Goal: Navigation & Orientation: Find specific page/section

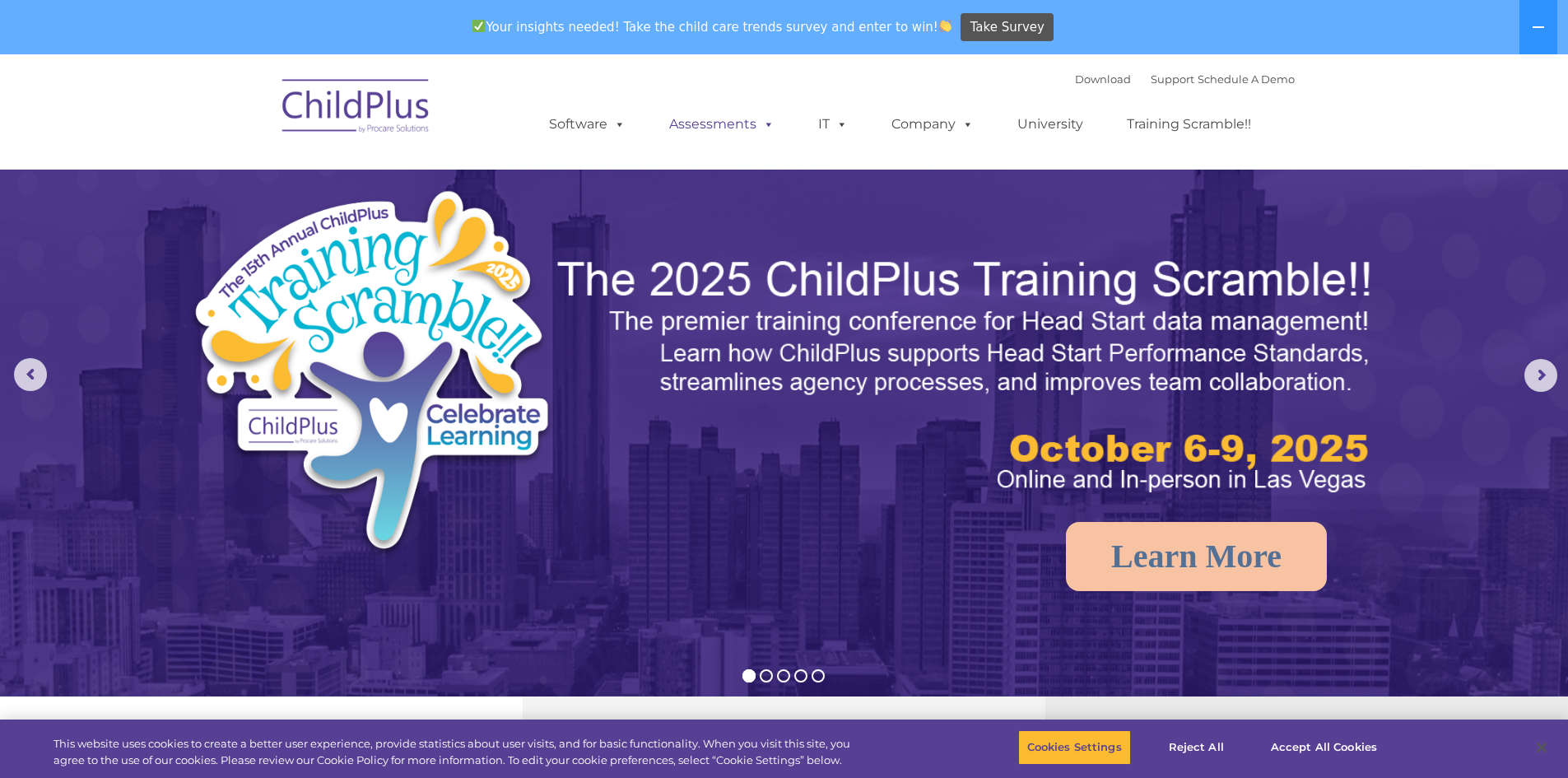
select select "MEDIUM"
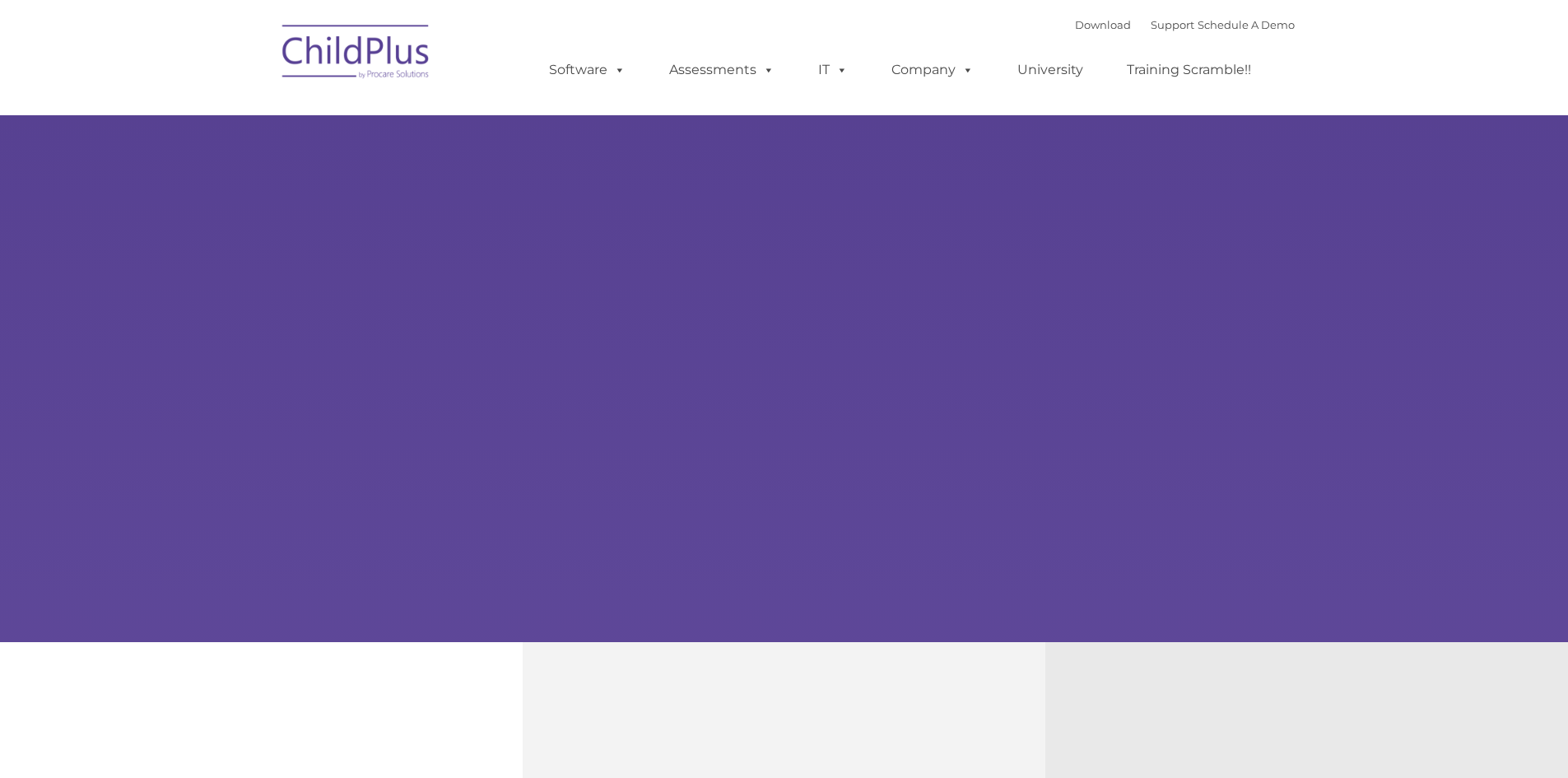
type input ""
select select "MEDIUM"
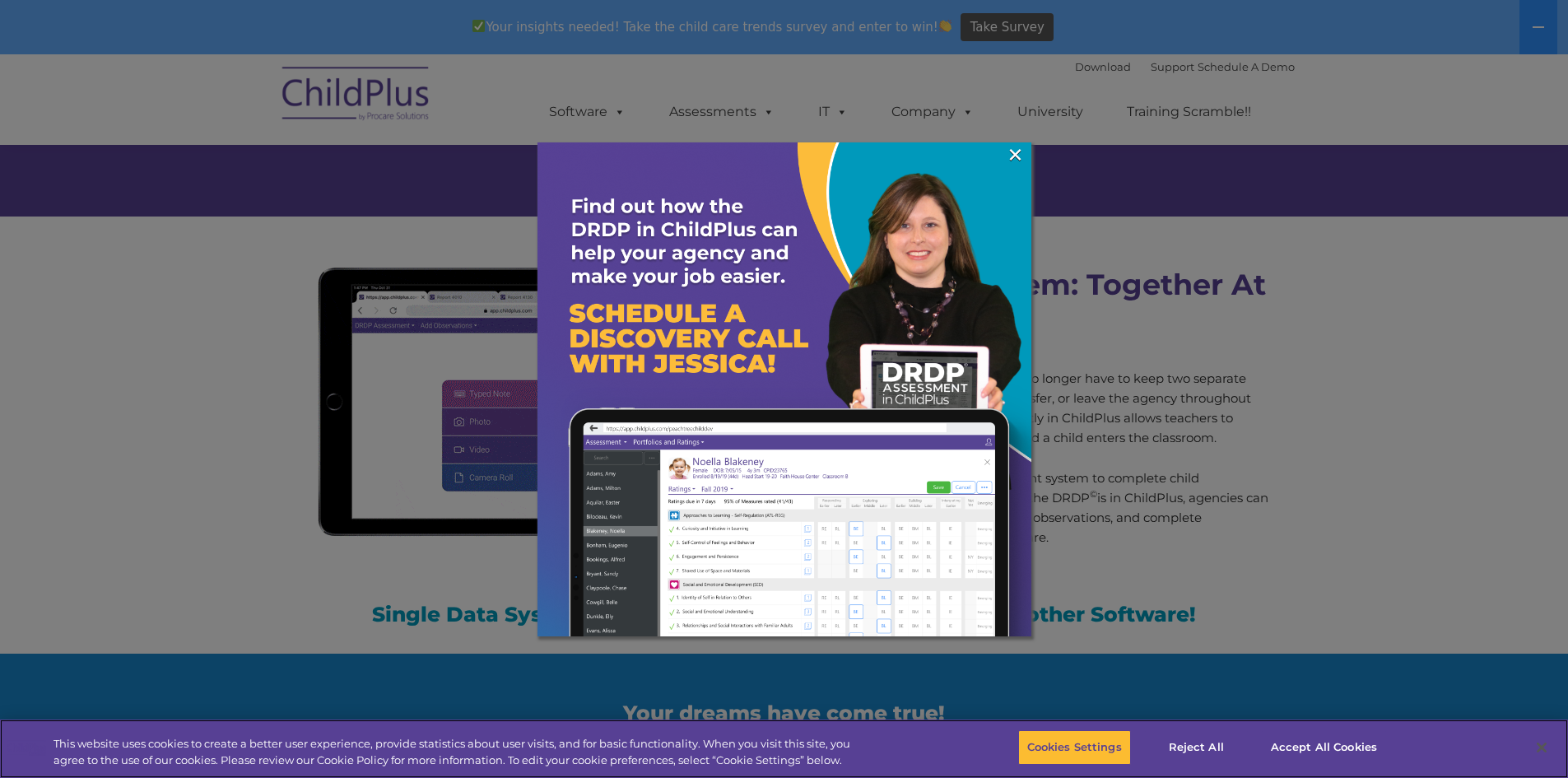
scroll to position [1424, 0]
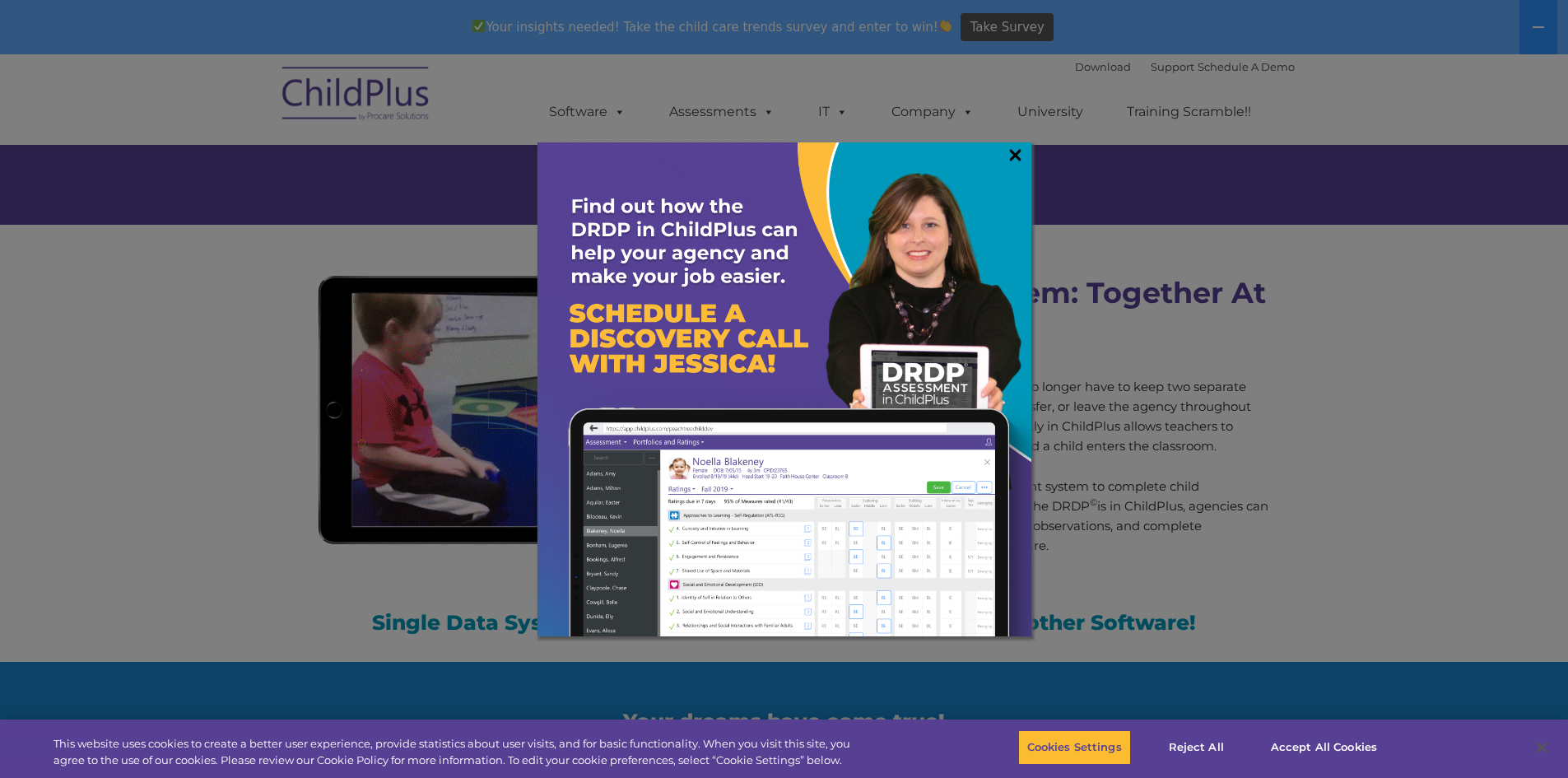
click at [1012, 149] on link "×" at bounding box center [1016, 154] width 19 height 16
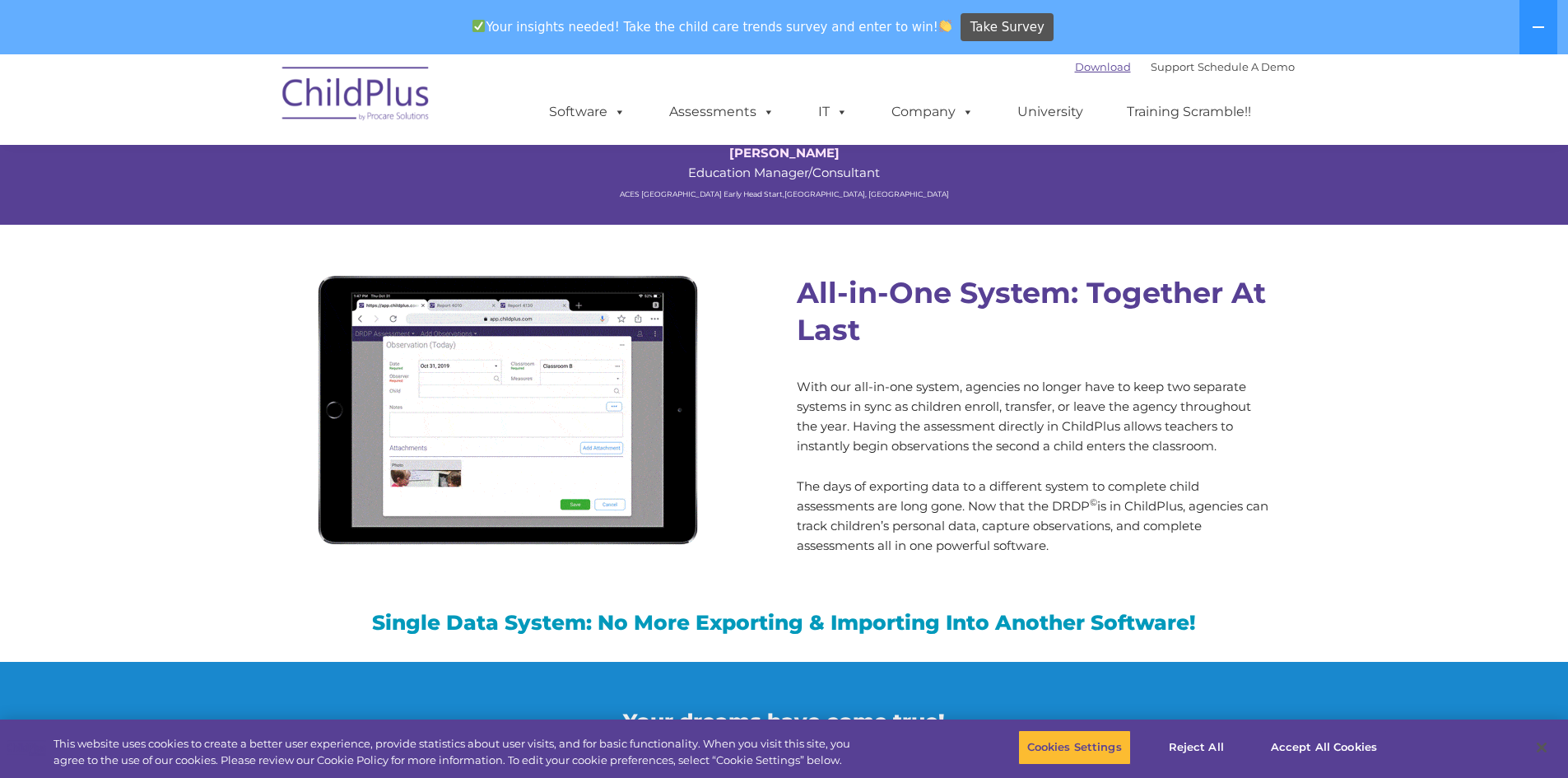
click at [1075, 68] on link "Download" at bounding box center [1103, 67] width 56 height 13
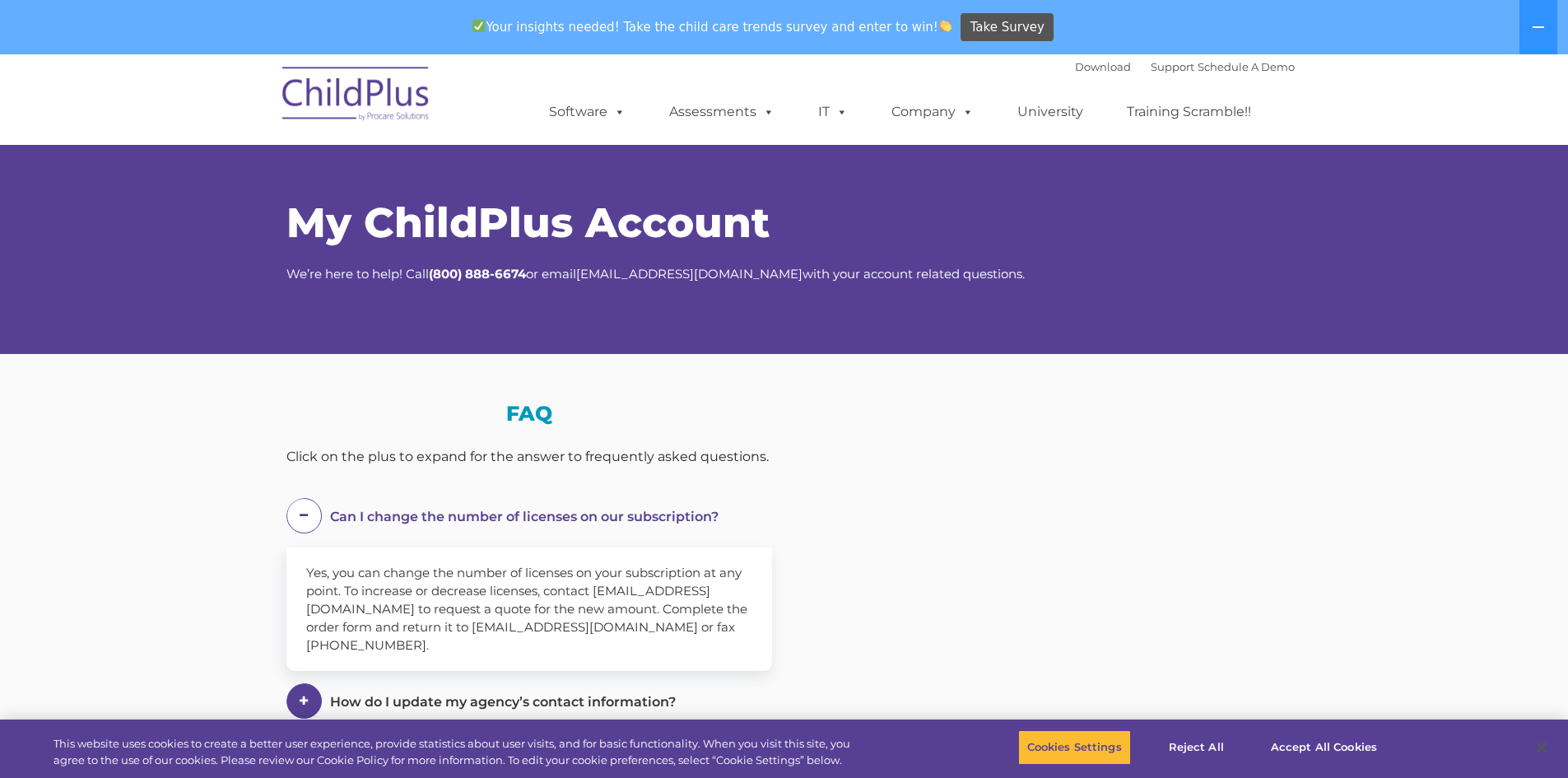
select select "MEDIUM"
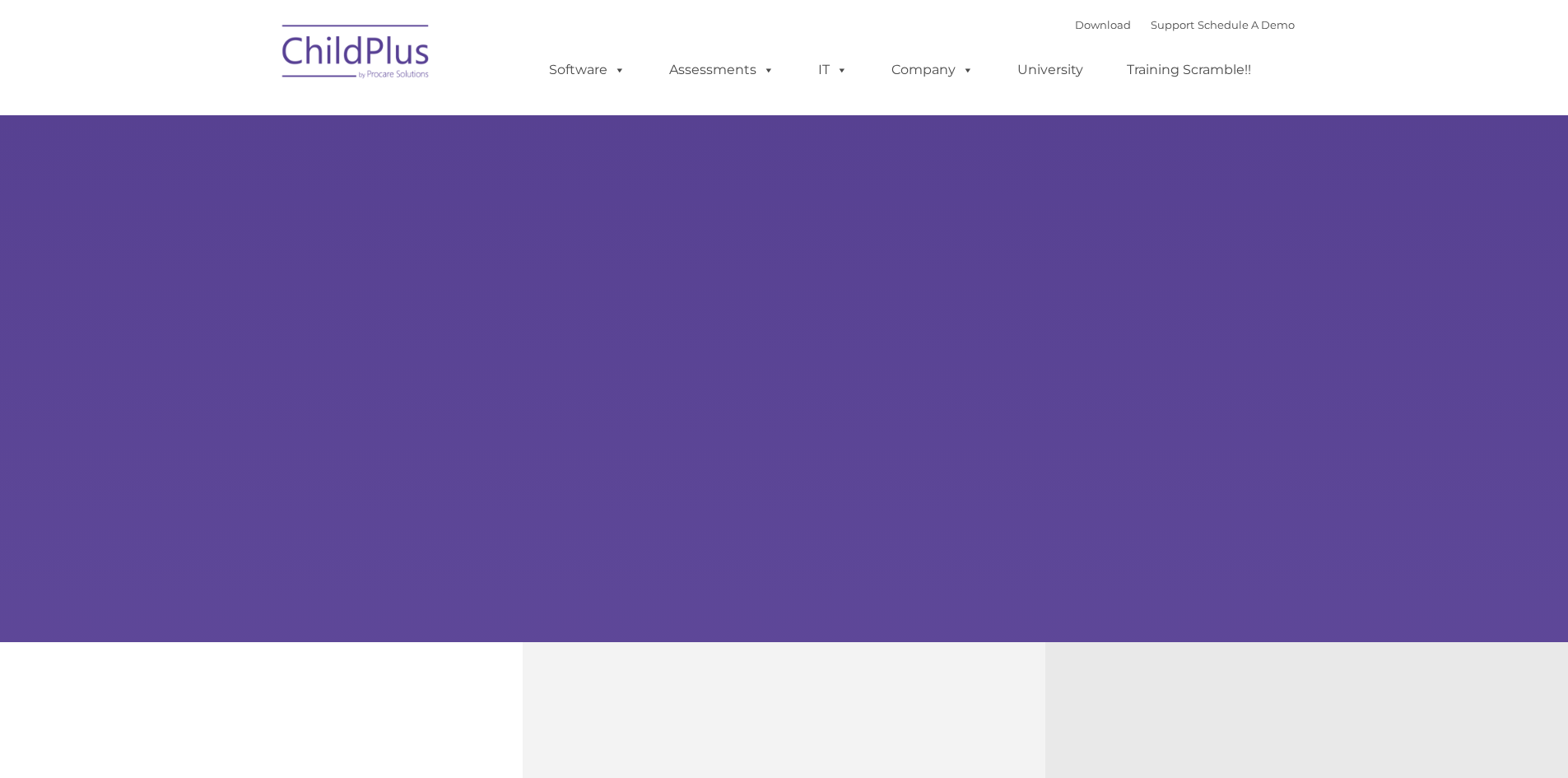
type input ""
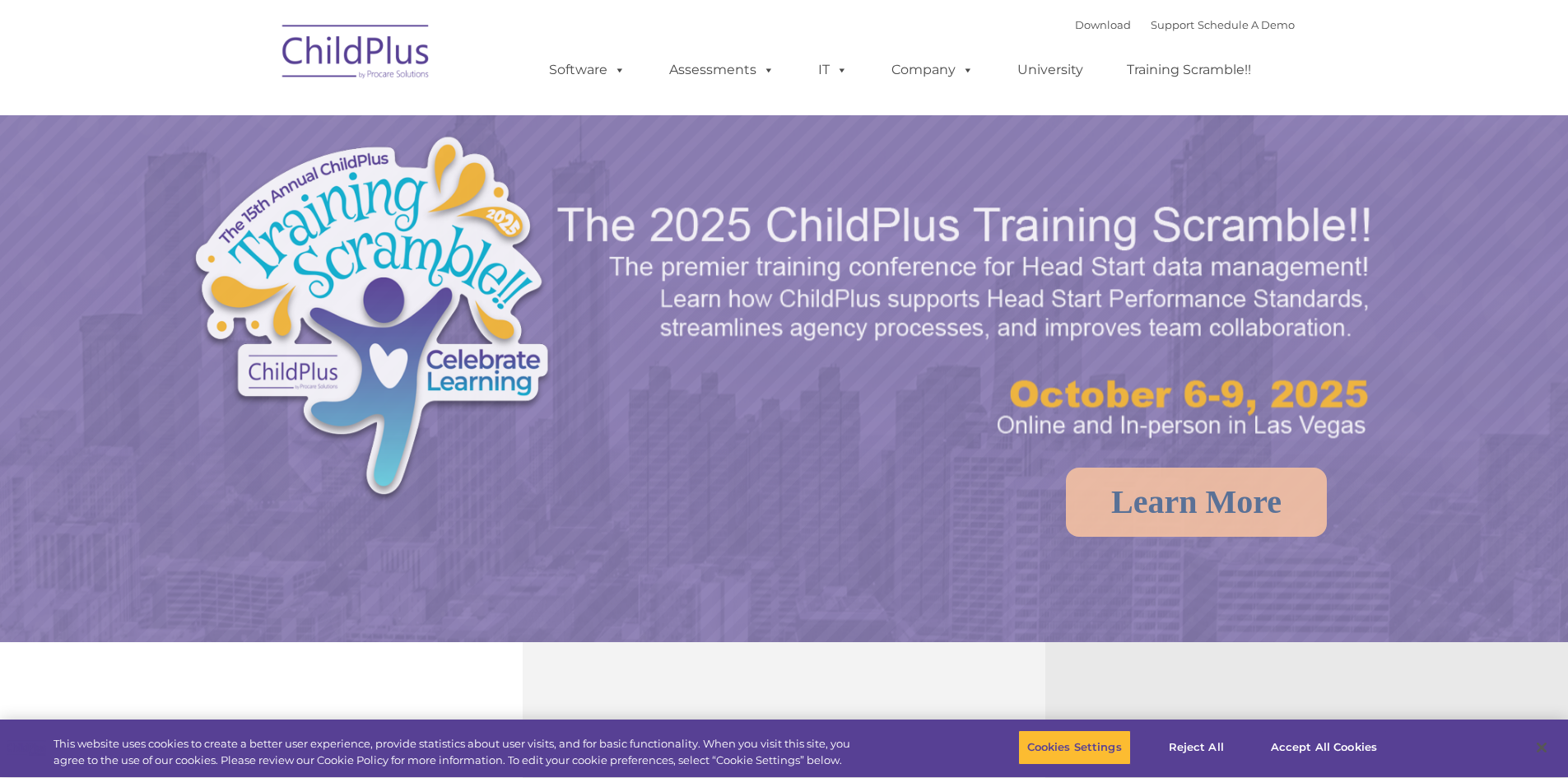
select select "MEDIUM"
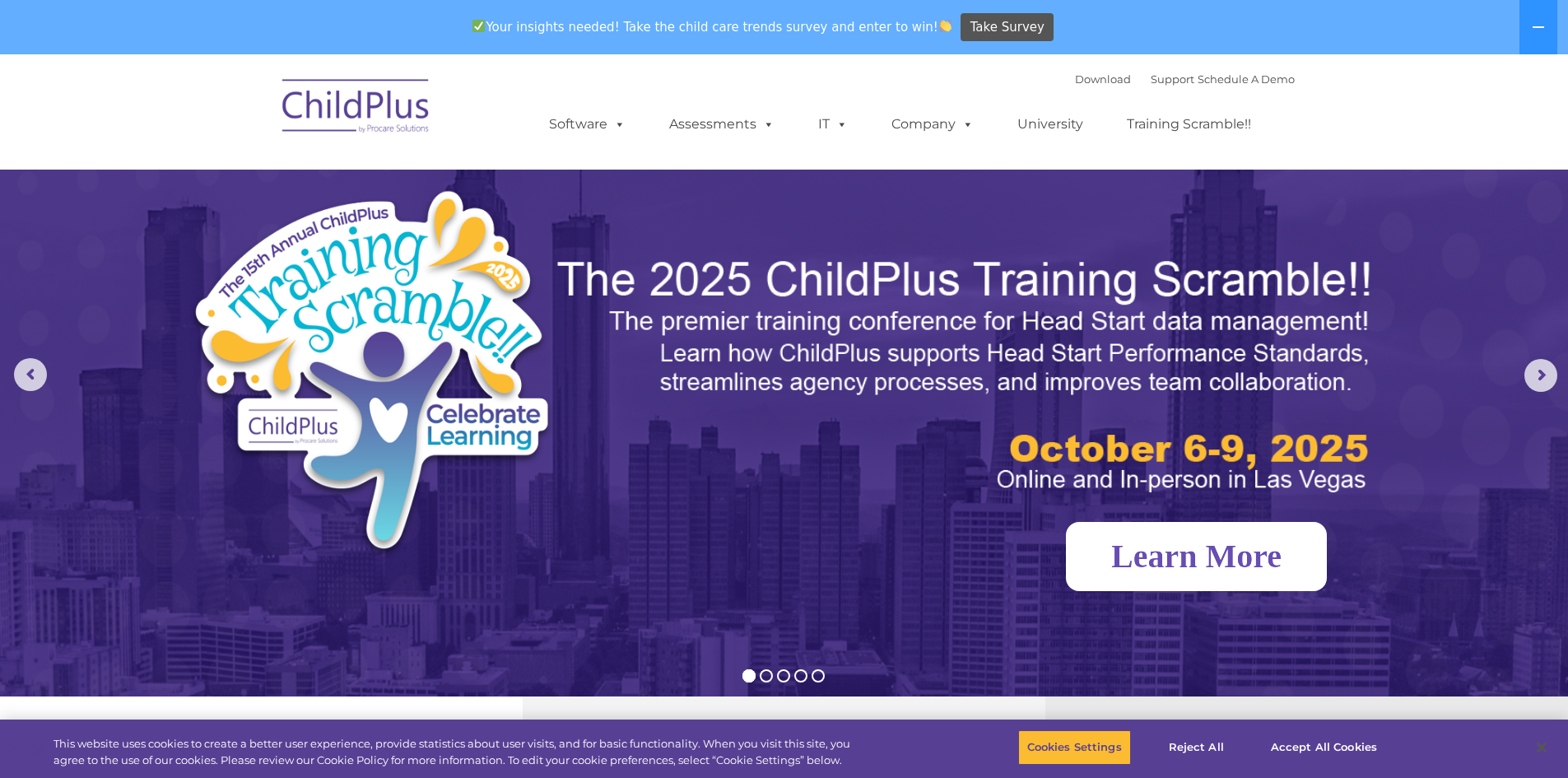
click at [1280, 561] on link "Learn More" at bounding box center [1196, 557] width 261 height 69
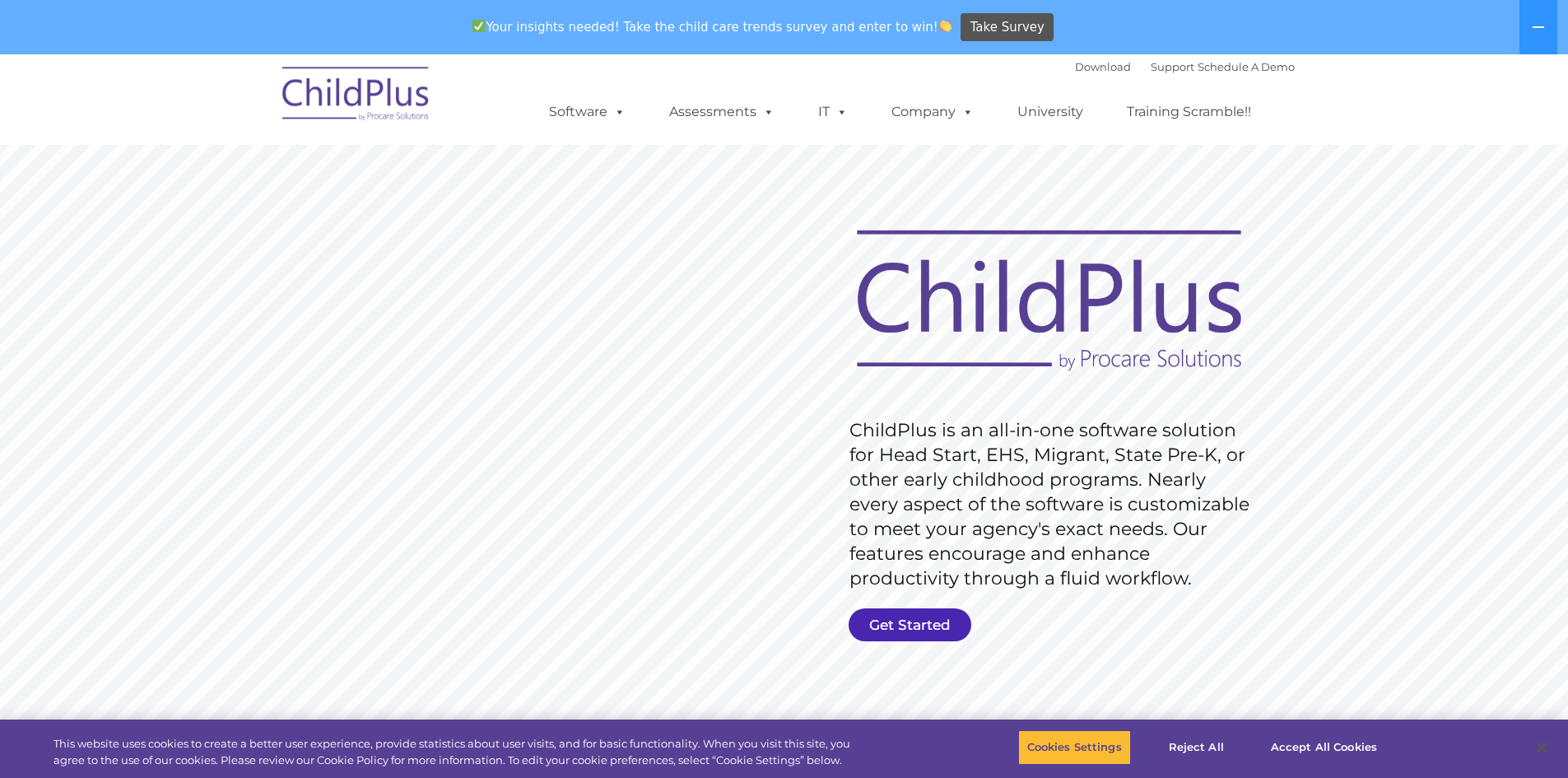
click at [867, 625] on link "Get Started" at bounding box center [911, 625] width 123 height 33
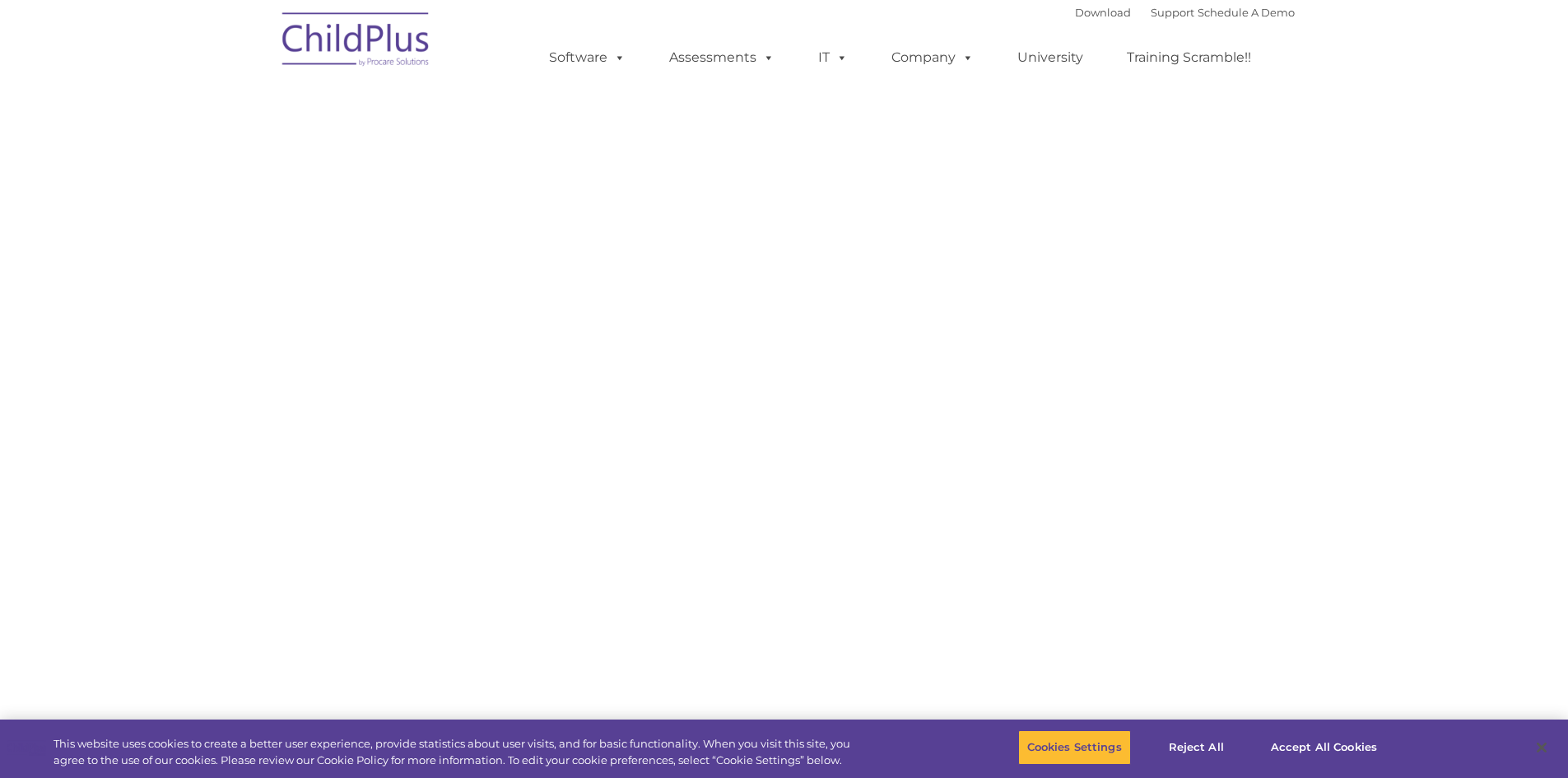
select select "MEDIUM"
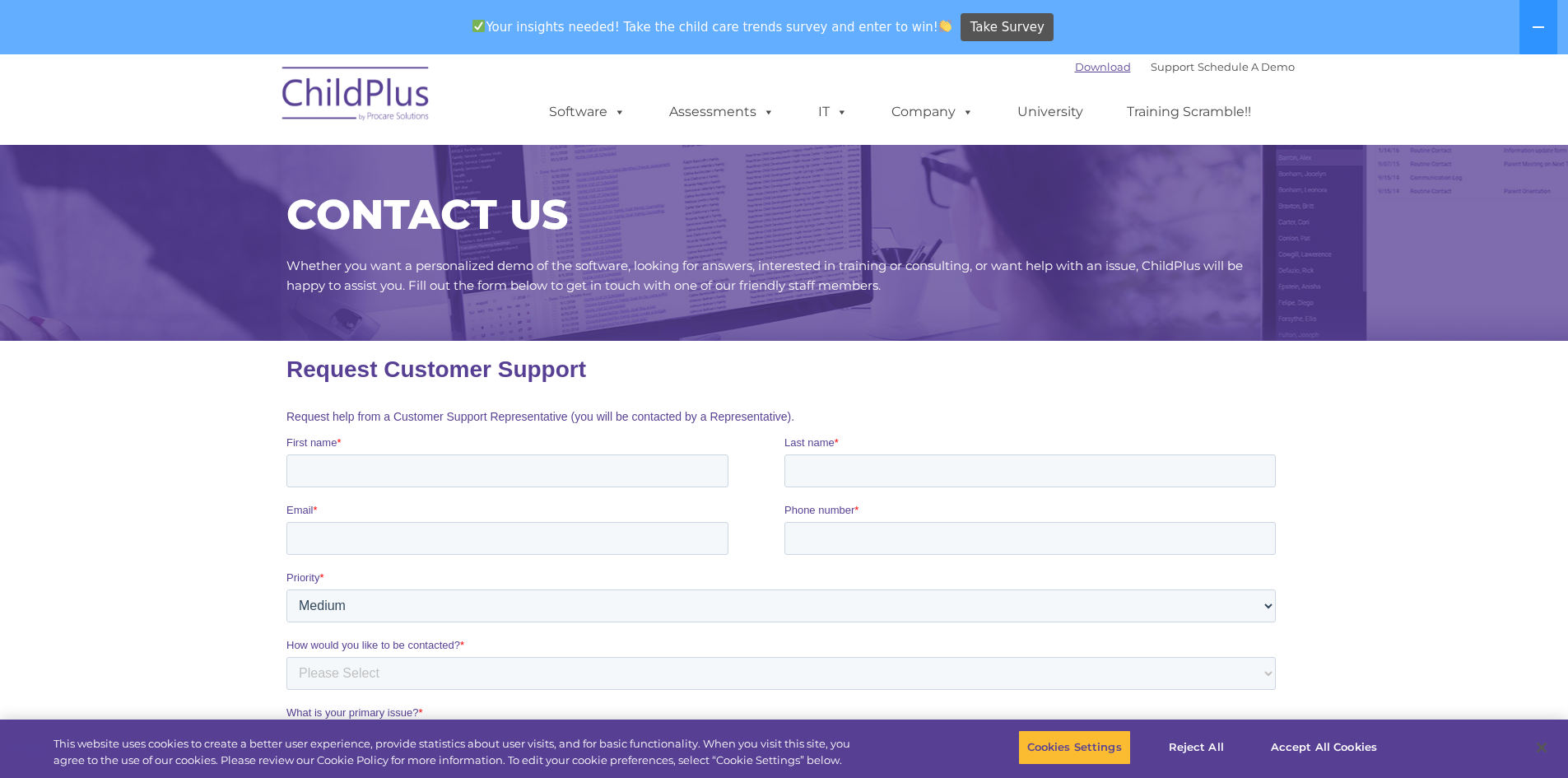
click at [1075, 69] on link "Download" at bounding box center [1103, 67] width 56 height 13
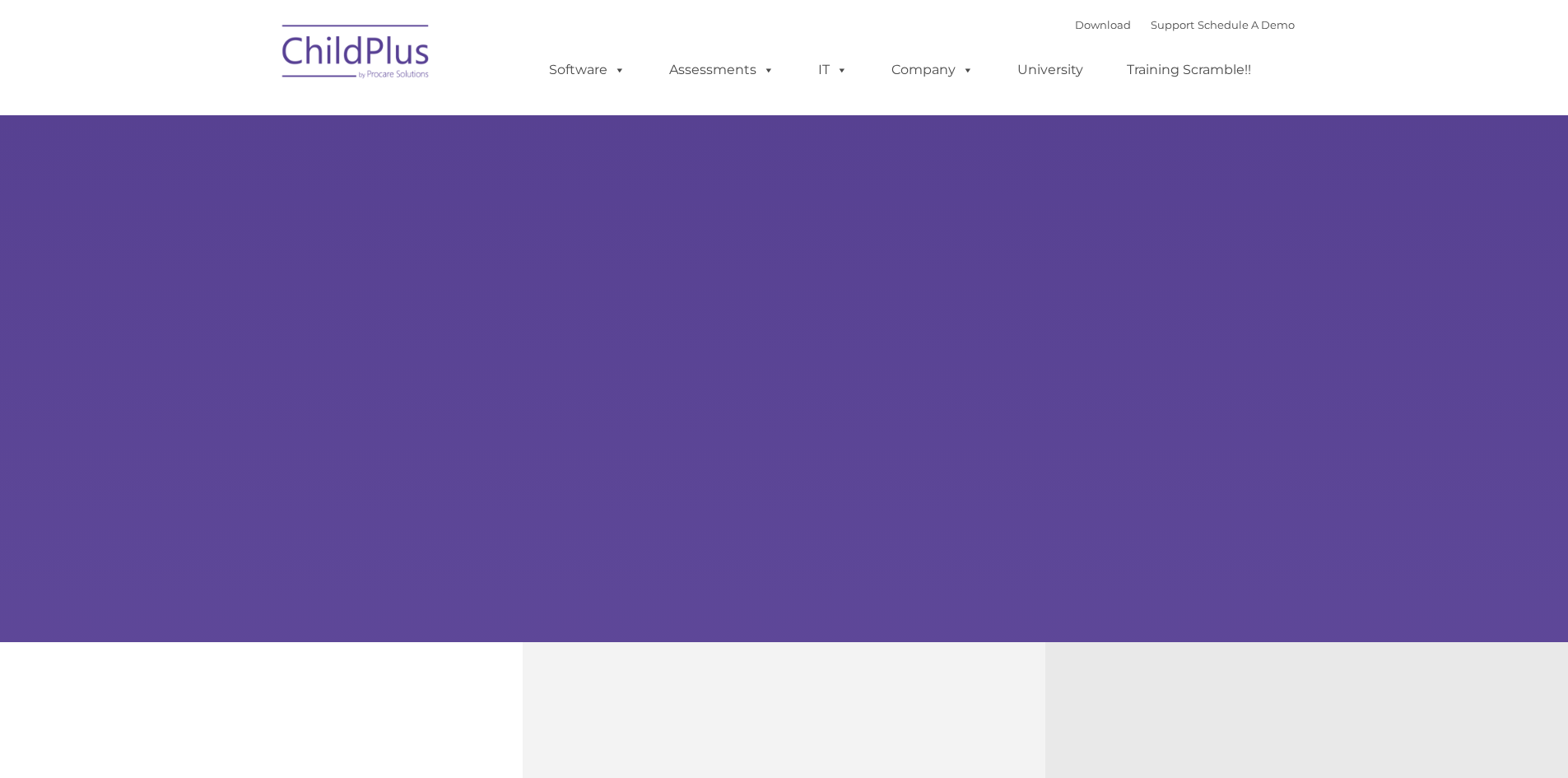
select select "MEDIUM"
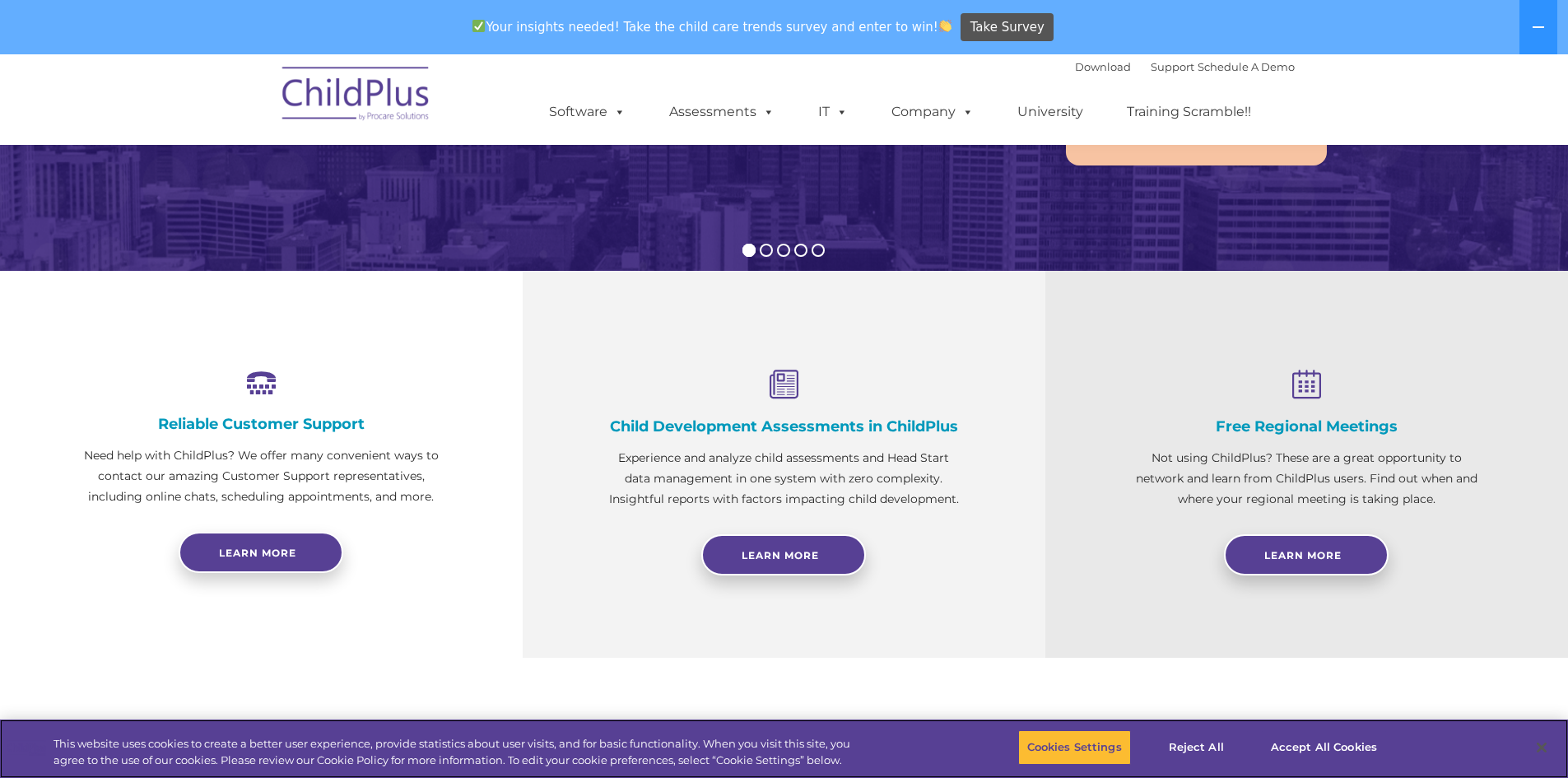
scroll to position [429, 0]
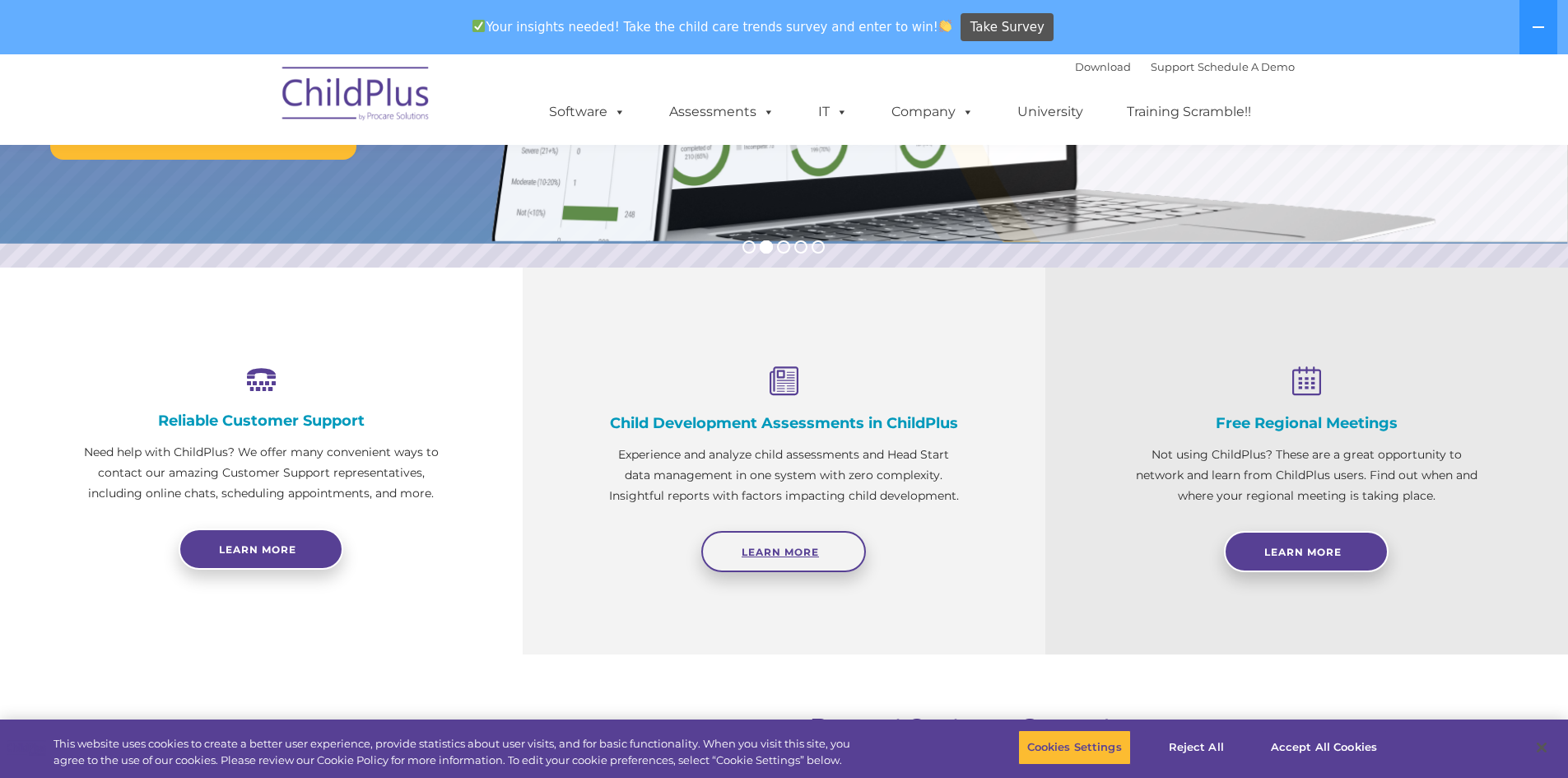
click at [775, 550] on span "Learn More" at bounding box center [780, 552] width 78 height 12
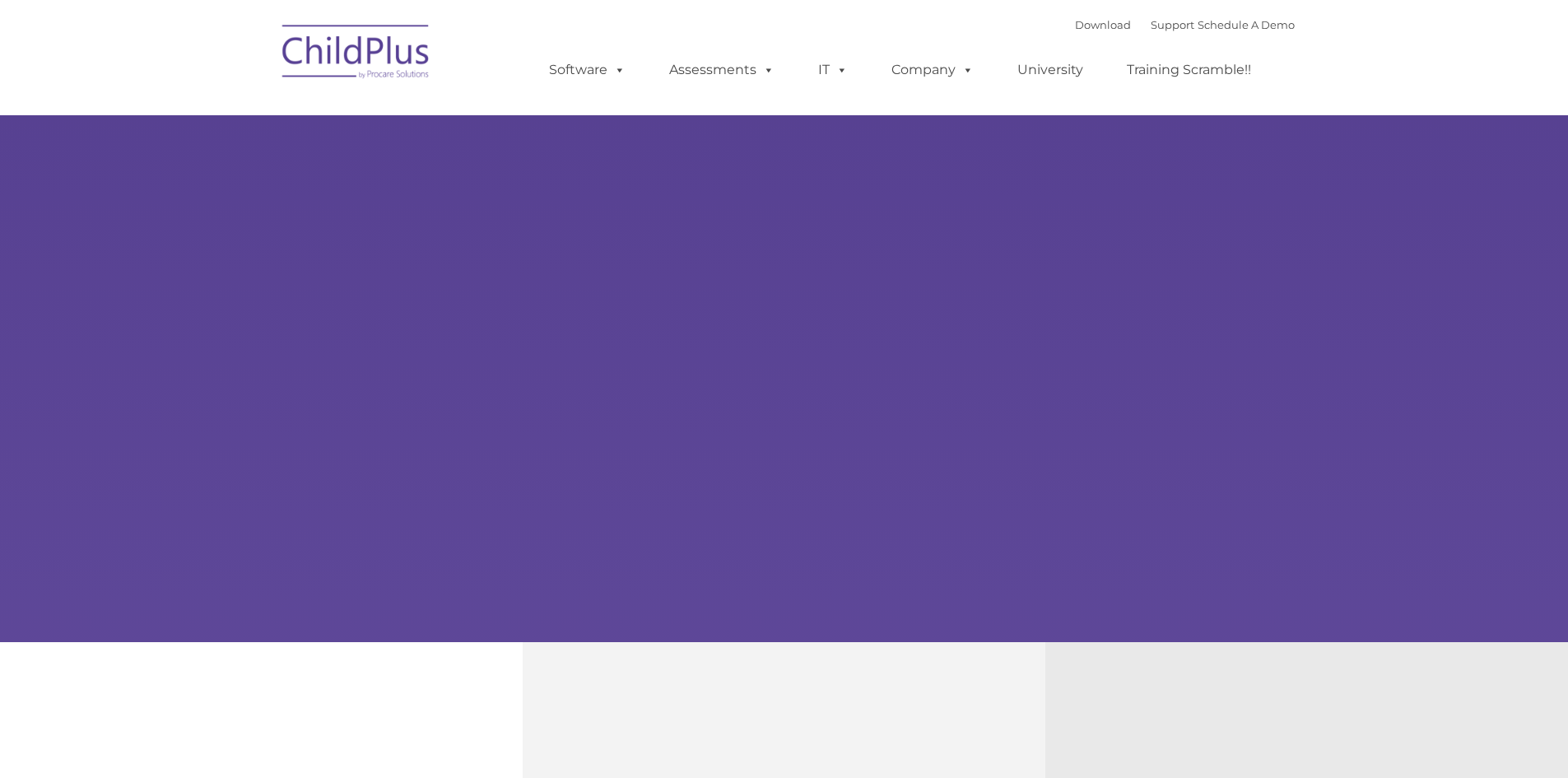
type input ""
select select "MEDIUM"
type input ""
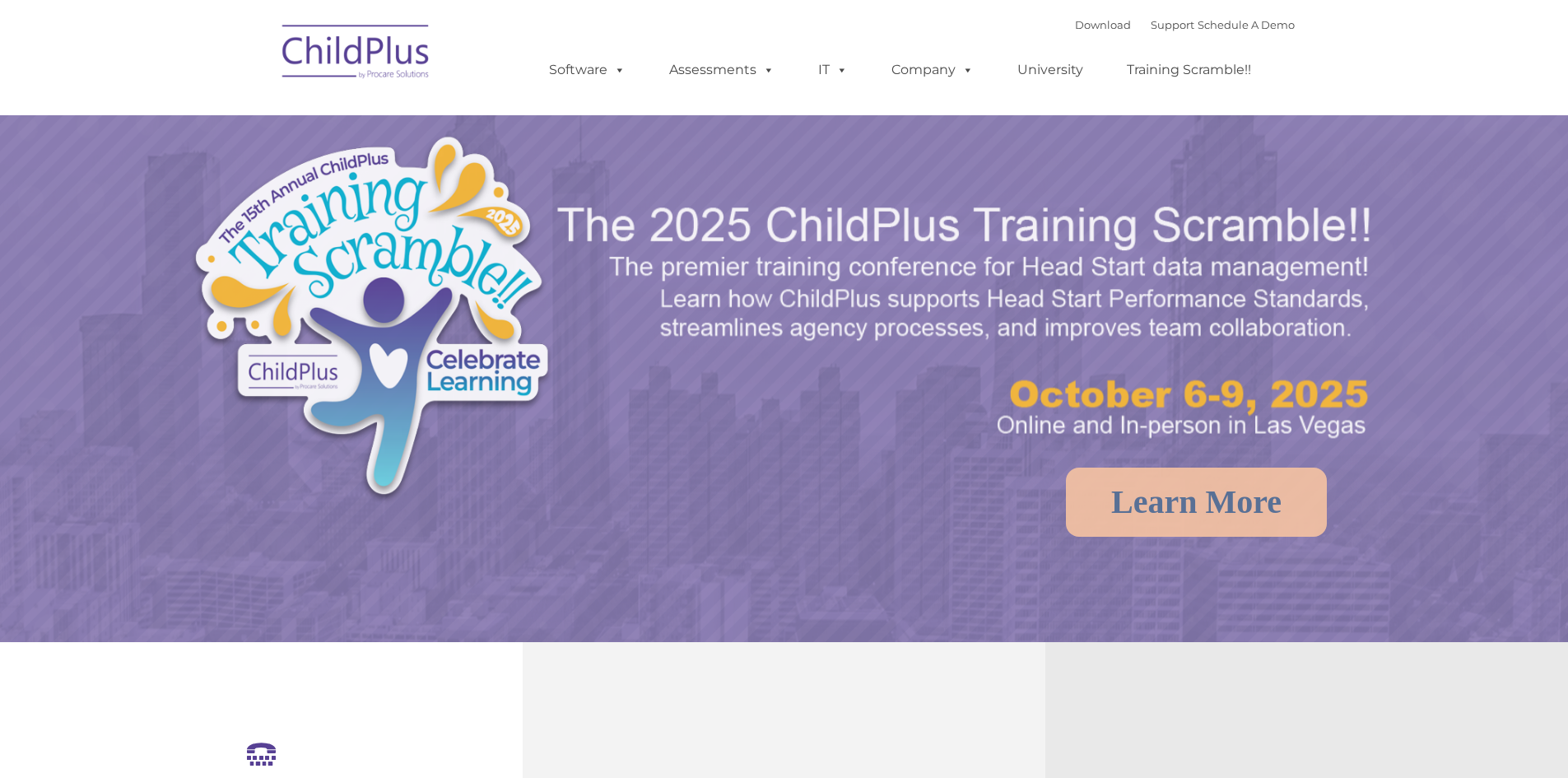
select select "MEDIUM"
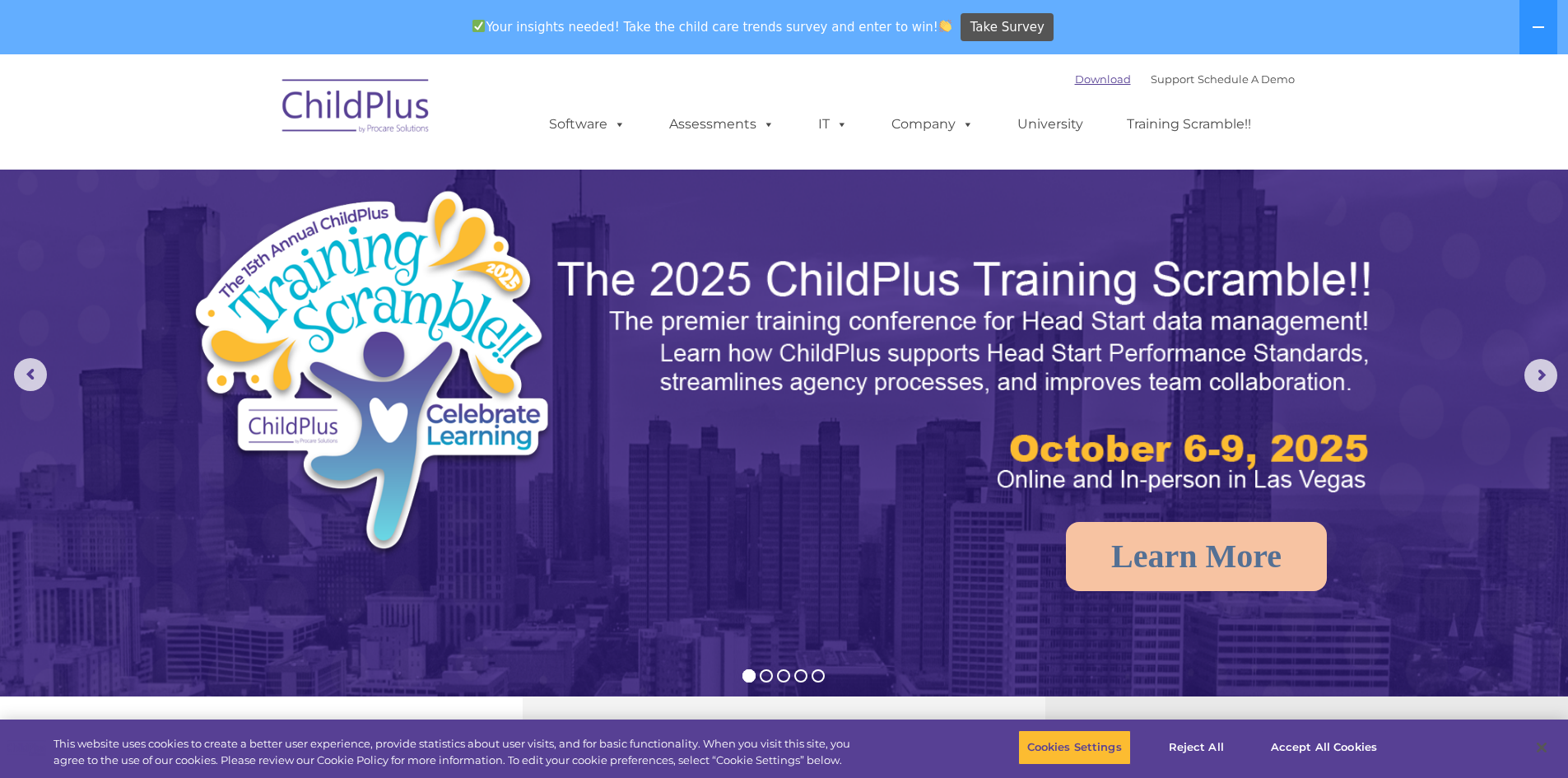
click at [1076, 77] on link "Download" at bounding box center [1103, 80] width 56 height 13
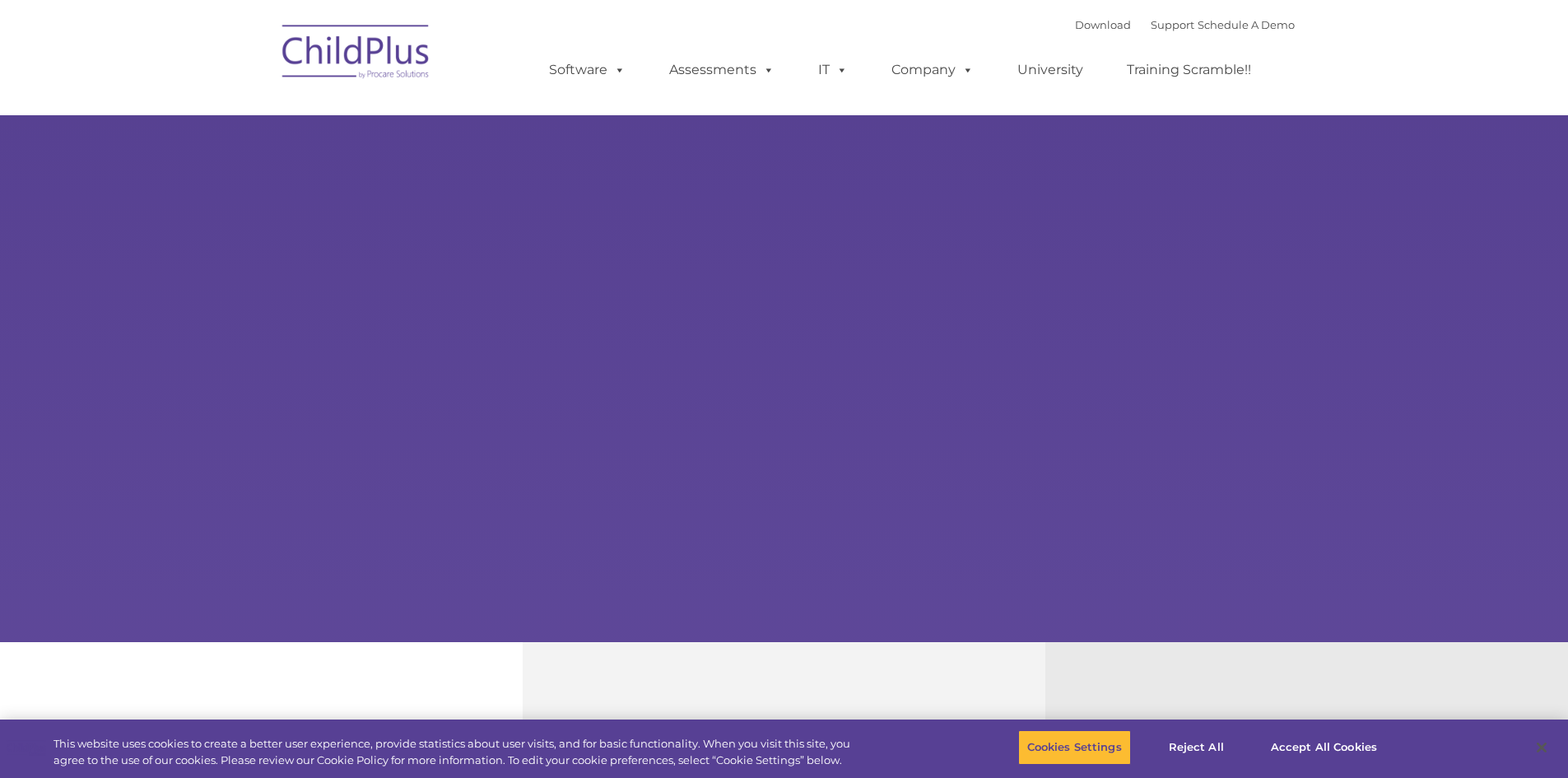
type input ""
select select "MEDIUM"
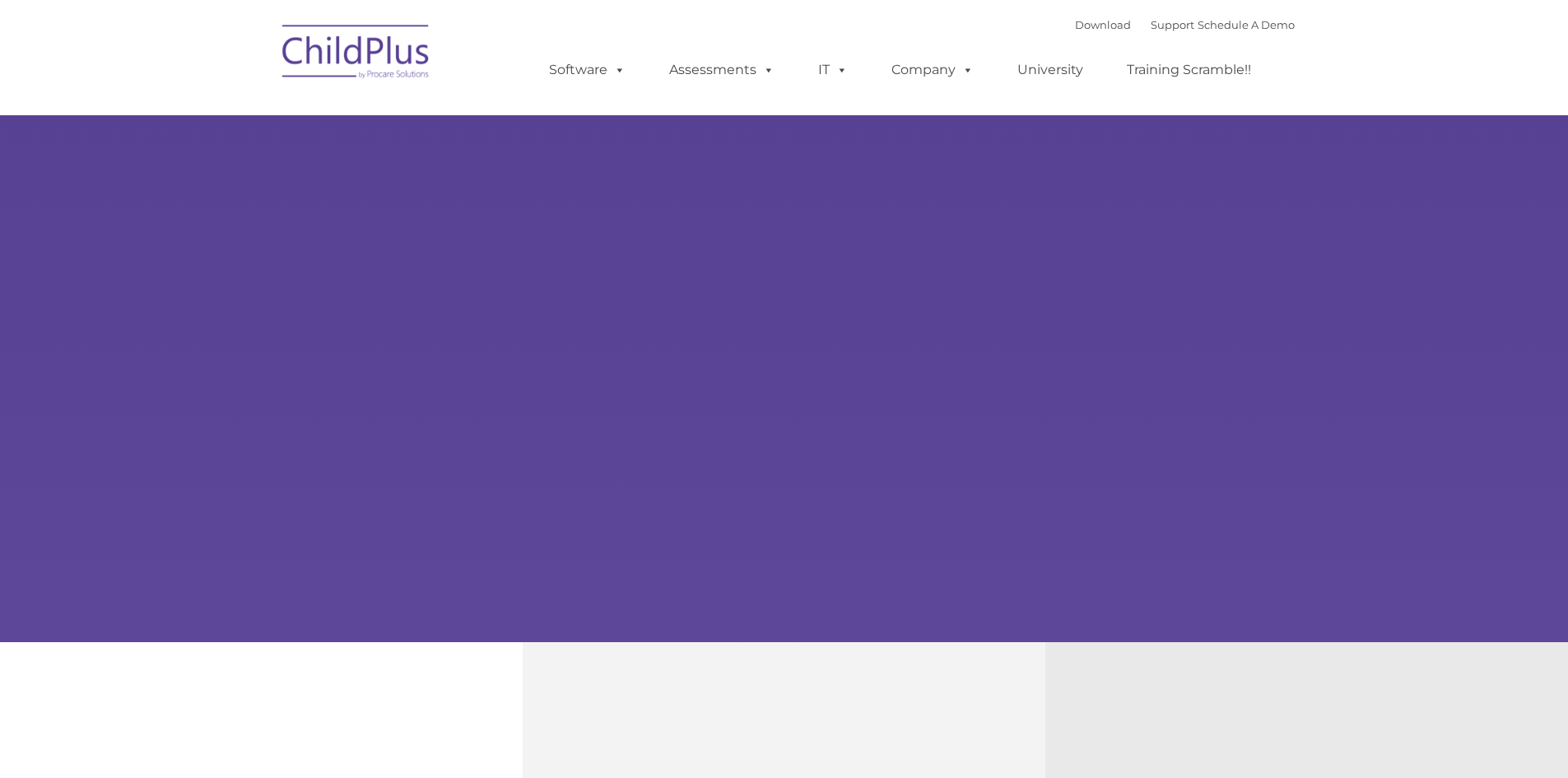
type input ""
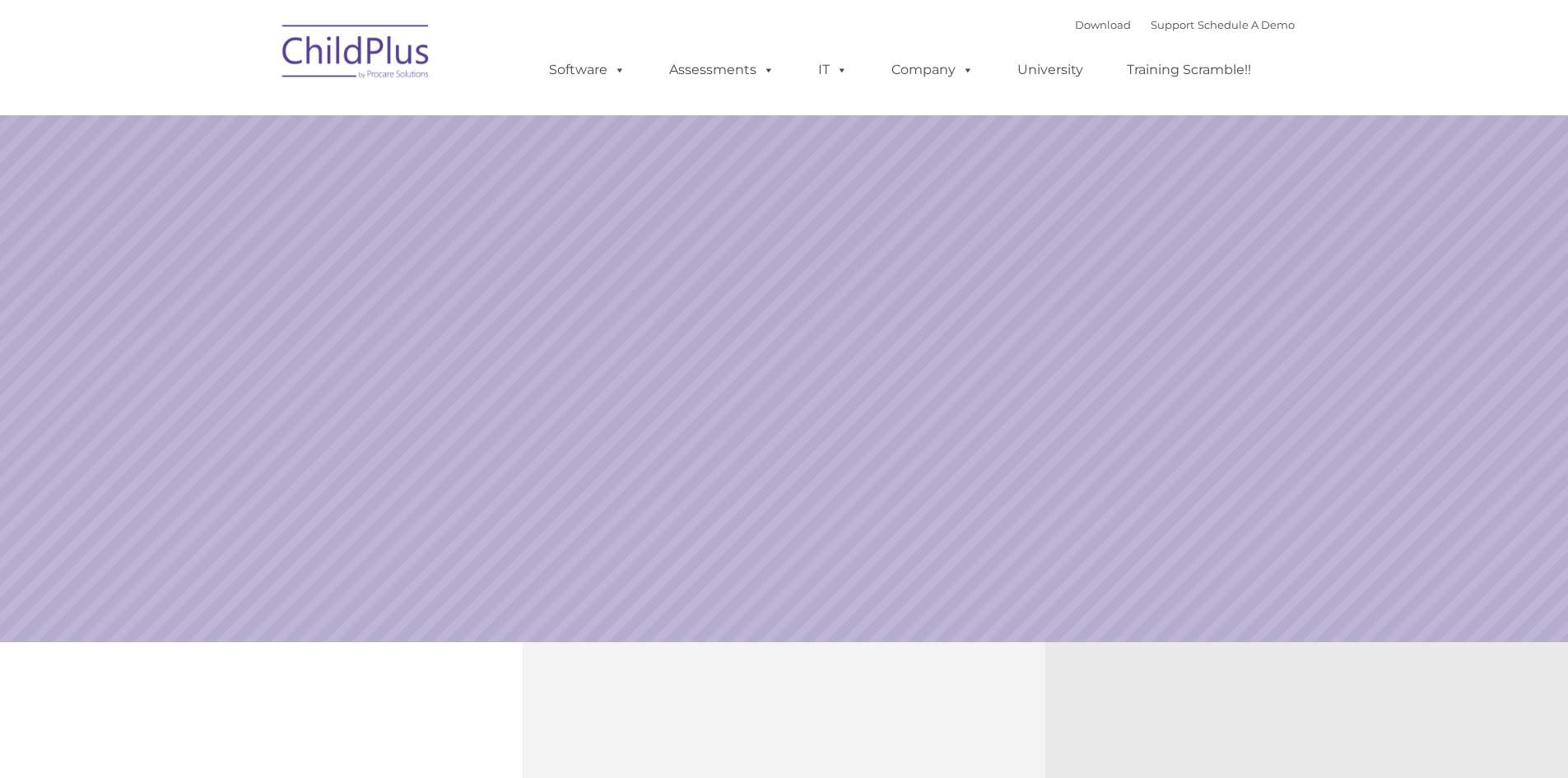
select select "MEDIUM"
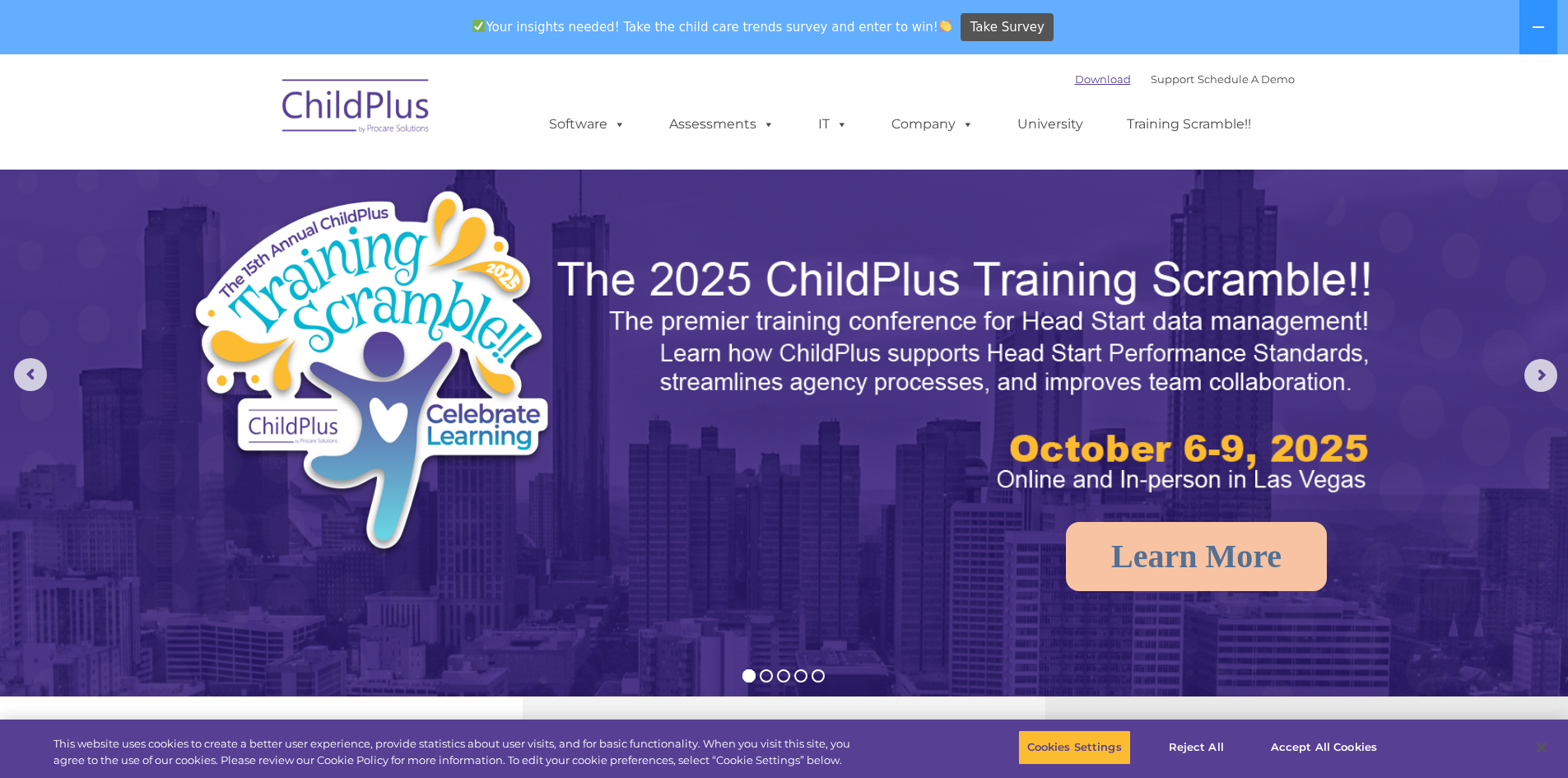
click at [1075, 79] on link "Download" at bounding box center [1103, 80] width 56 height 13
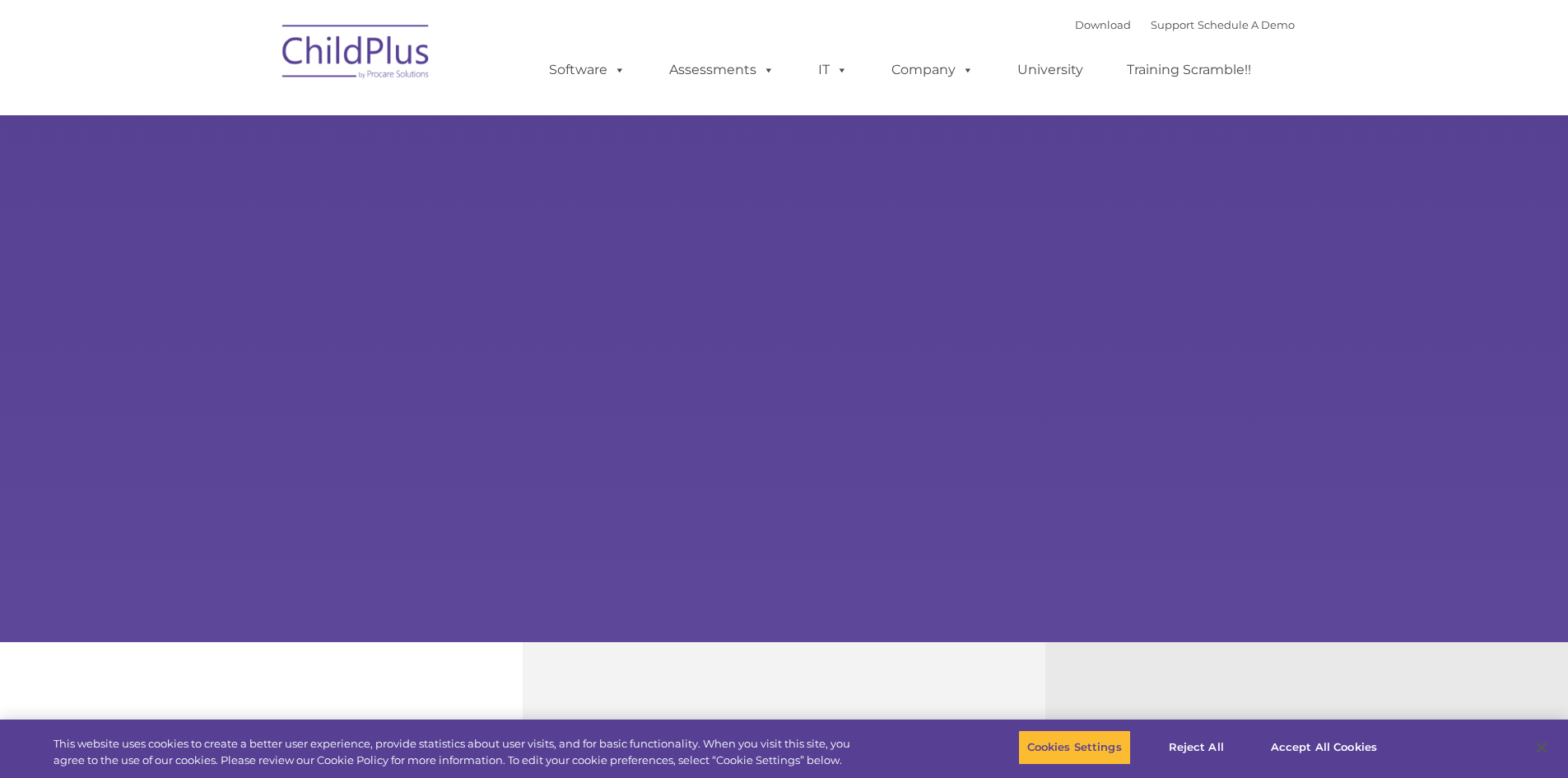
type input ""
select select "MEDIUM"
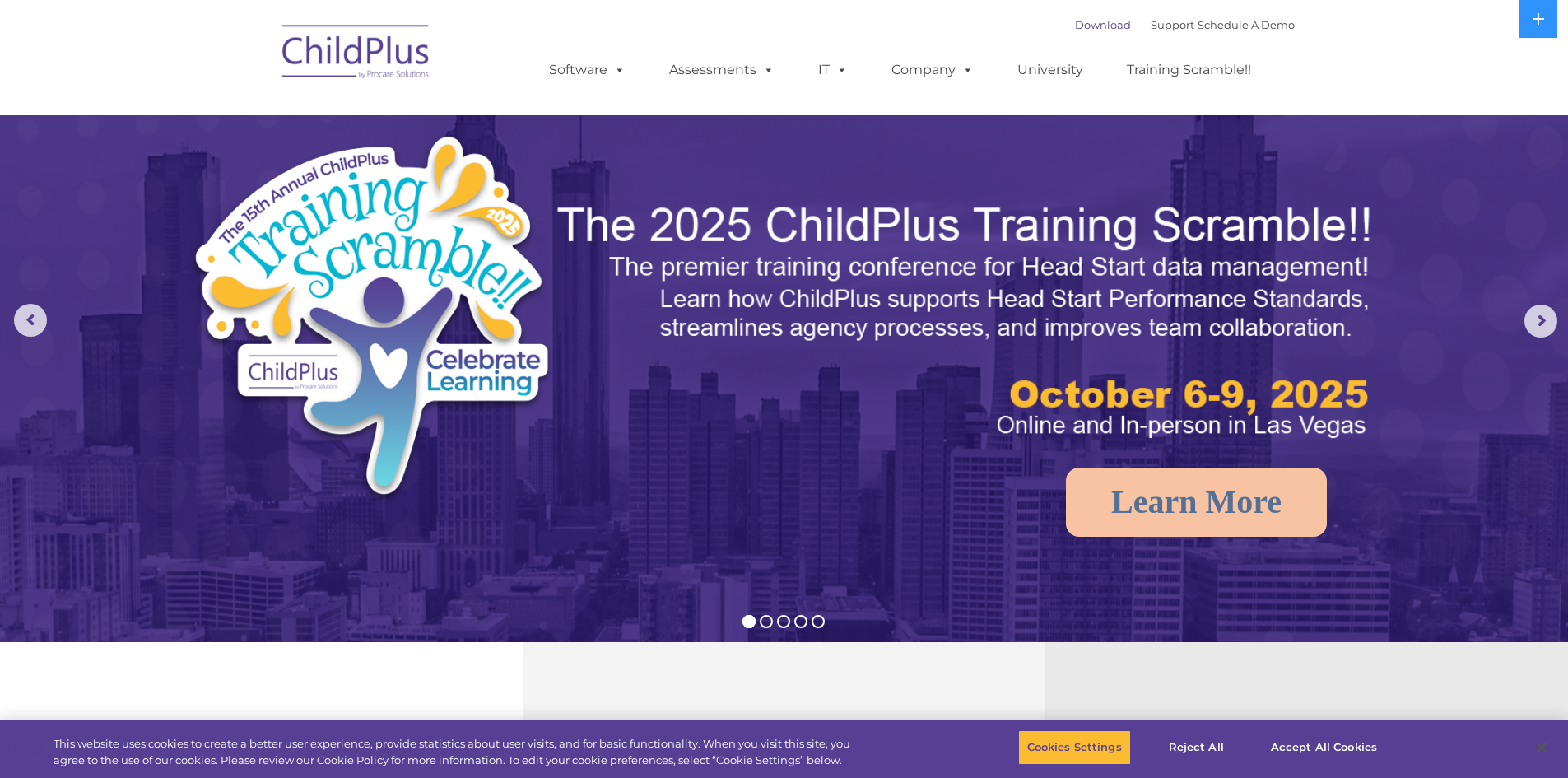
click at [1102, 19] on link "Download" at bounding box center [1103, 25] width 56 height 13
